Goal: Task Accomplishment & Management: Manage account settings

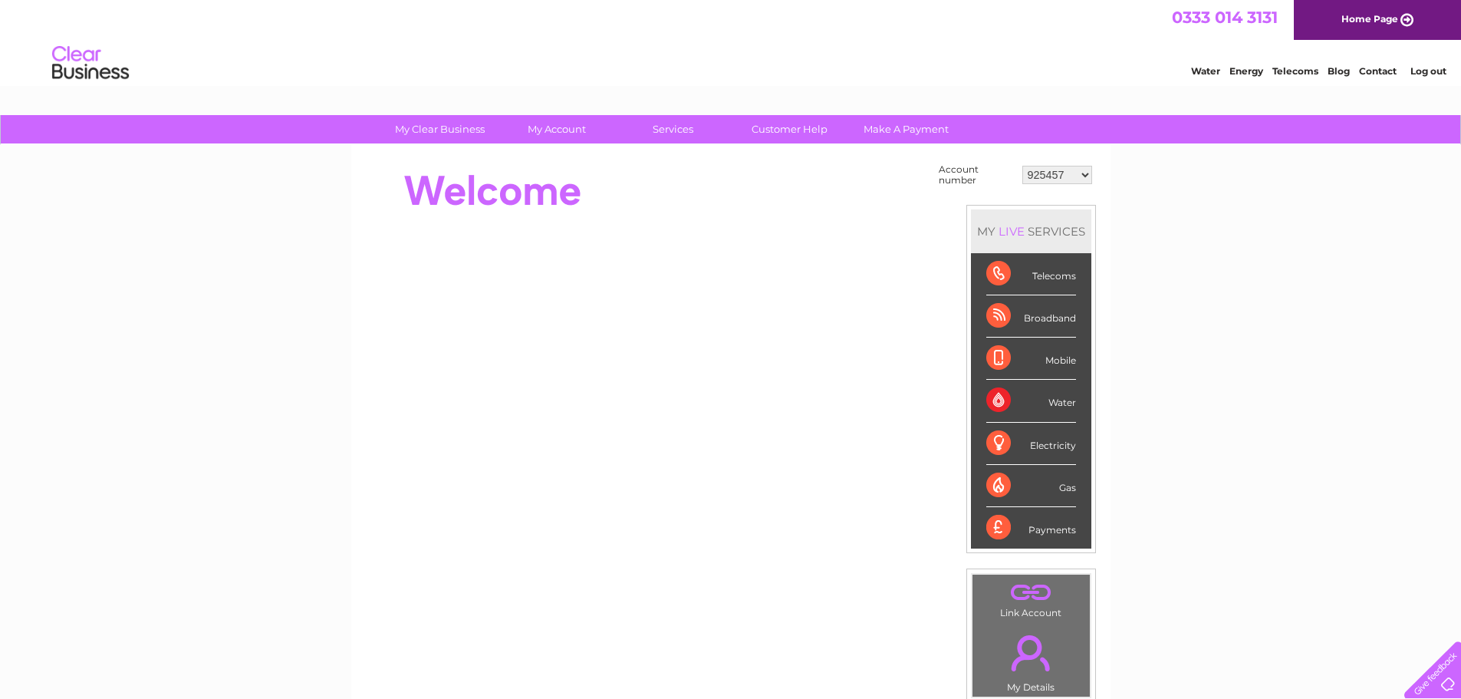
click at [1082, 171] on select "925457 1085821 1100026 1129225 1133979 1148922 1151331 30266220 30273880 303111…" at bounding box center [1057, 175] width 70 height 18
select select "1129225"
click at [1022, 166] on select "925457 1085821 1100026 1129225 1133979 1148922 1151331 30266220 30273880 303111…" at bounding box center [1057, 175] width 70 height 18
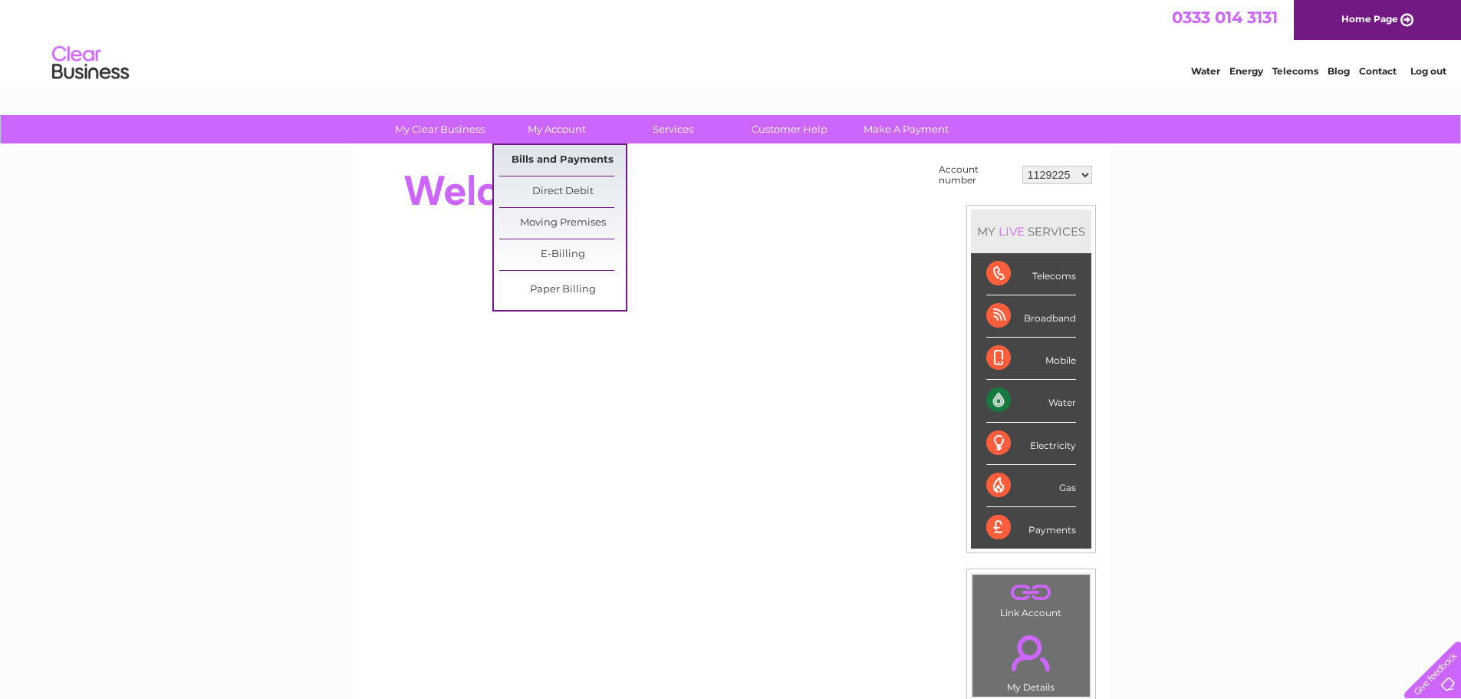
click at [545, 156] on link "Bills and Payments" at bounding box center [562, 160] width 127 height 31
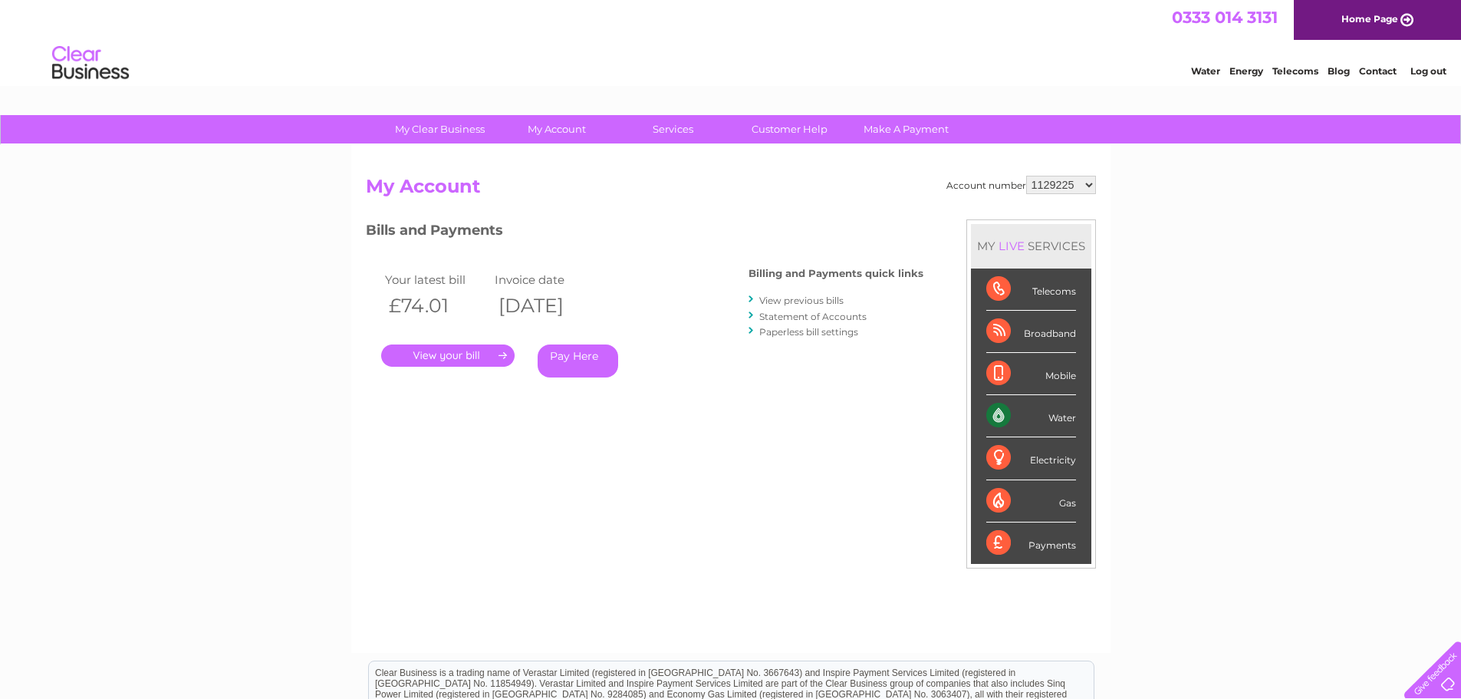
click at [467, 357] on link "." at bounding box center [447, 355] width 133 height 22
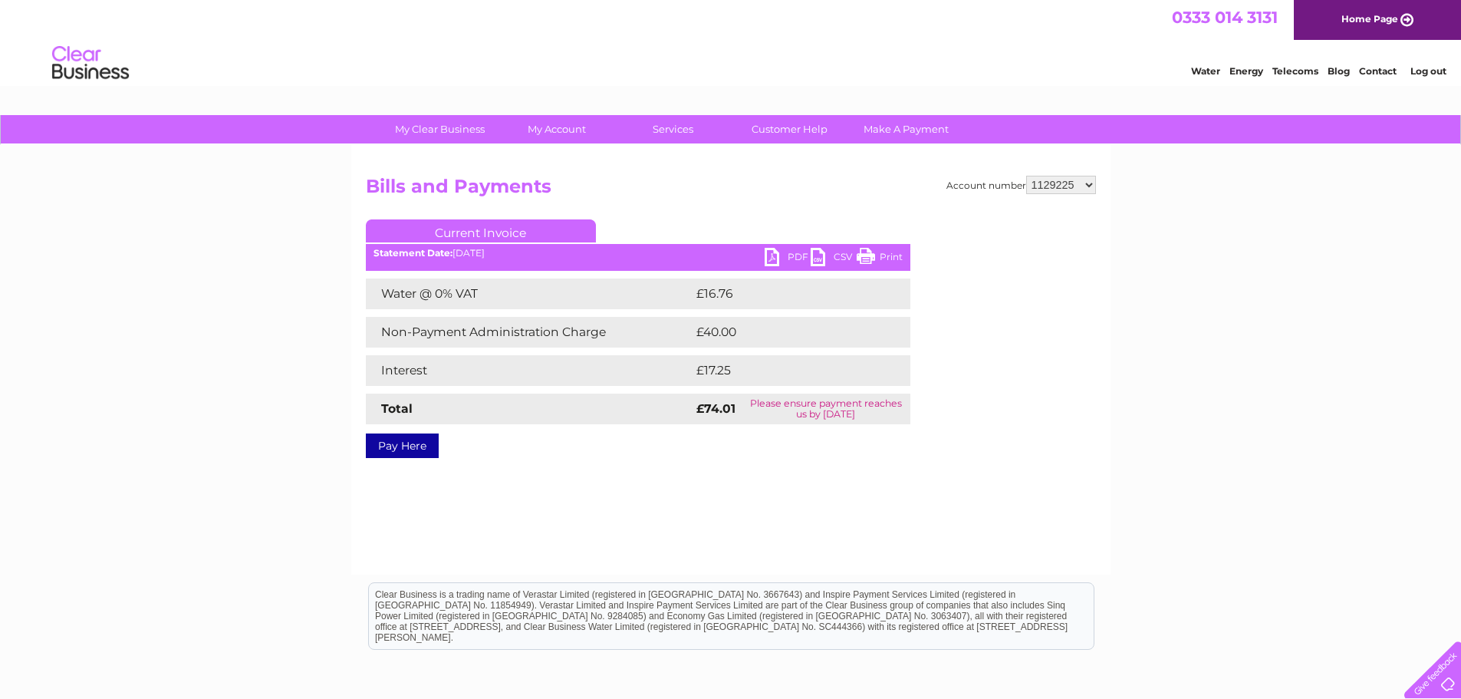
click at [776, 259] on link "PDF" at bounding box center [788, 259] width 46 height 22
